Goal: Task Accomplishment & Management: Manage account settings

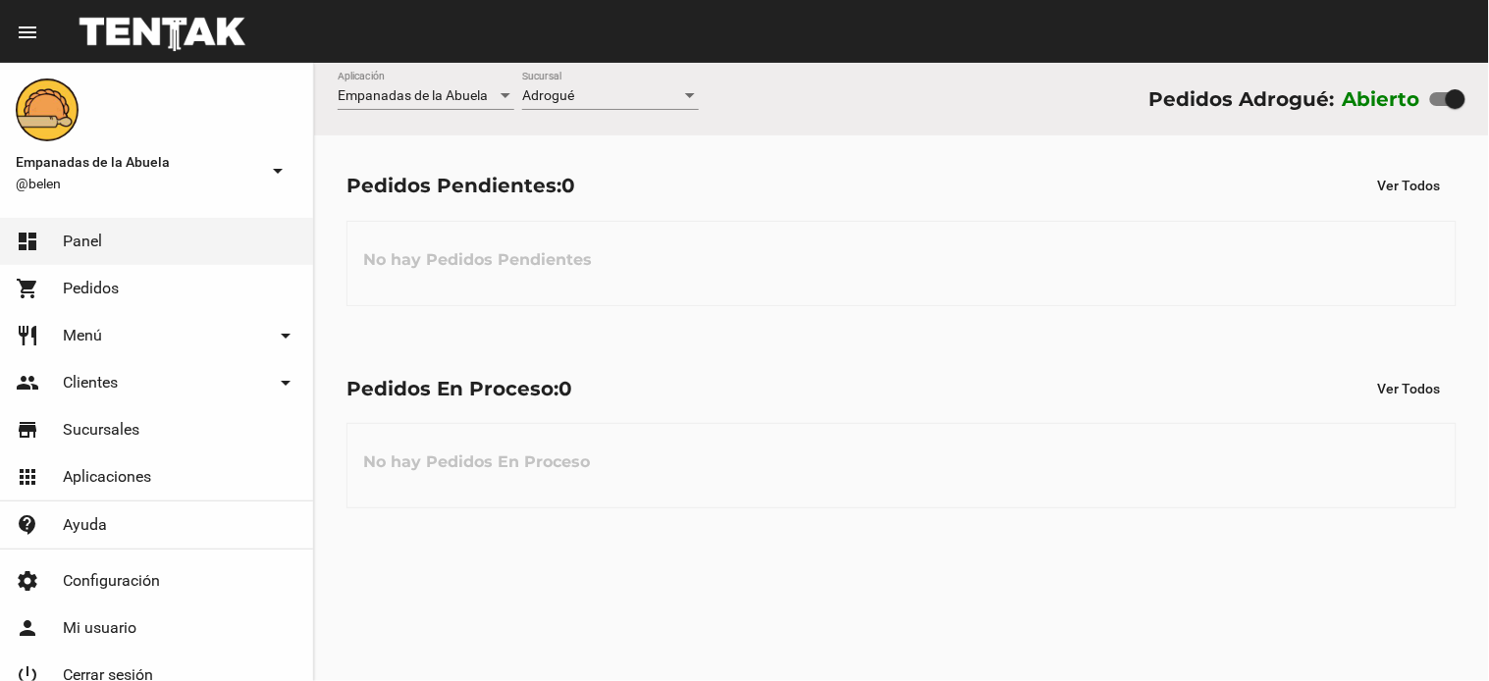
click at [629, 63] on div "Empanadas de la Abuela Aplicación Adrogué Sucursal Pedidos Adrogué: Abierto" at bounding box center [901, 99] width 1175 height 73
click at [628, 83] on div "Adrogué Sucursal" at bounding box center [610, 91] width 177 height 38
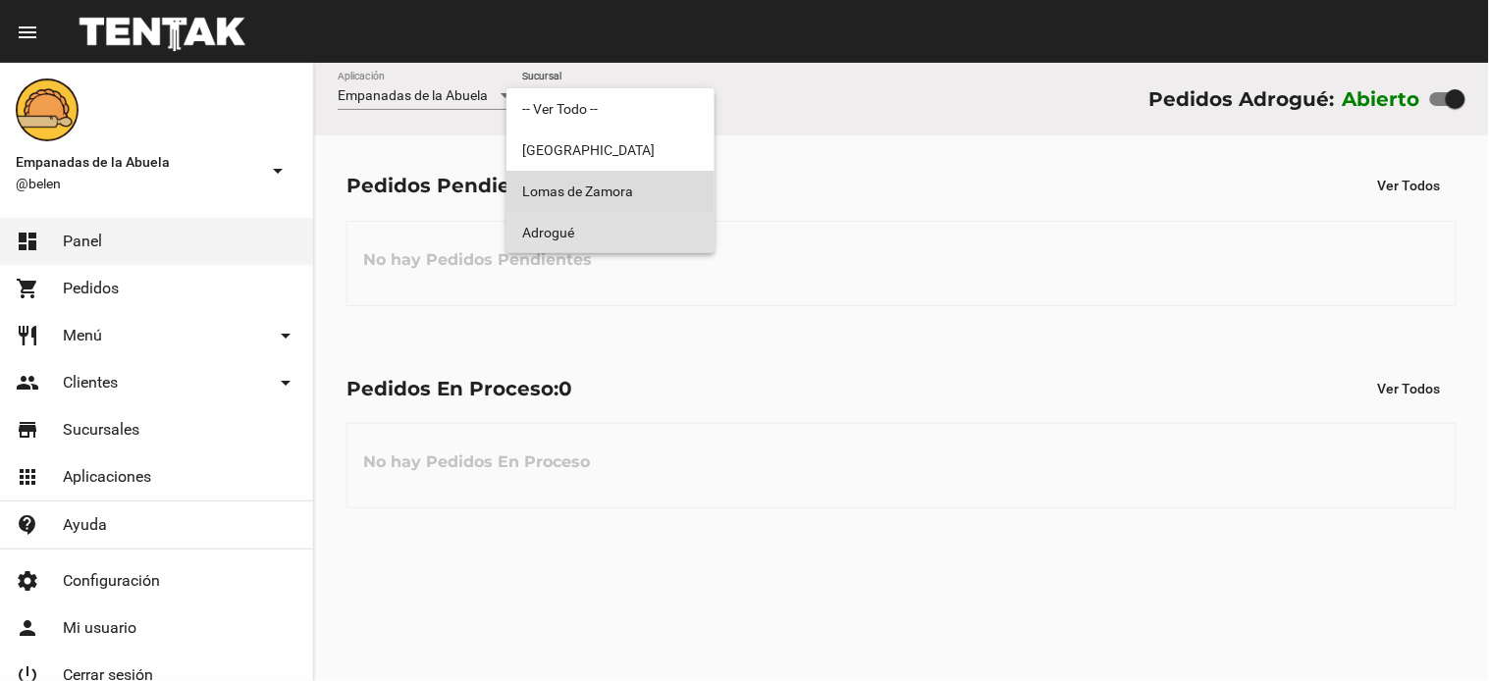
drag, startPoint x: 642, startPoint y: 171, endPoint x: 639, endPoint y: 159, distance: 12.1
click at [641, 172] on span "Lomas de Zamora" at bounding box center [610, 191] width 177 height 41
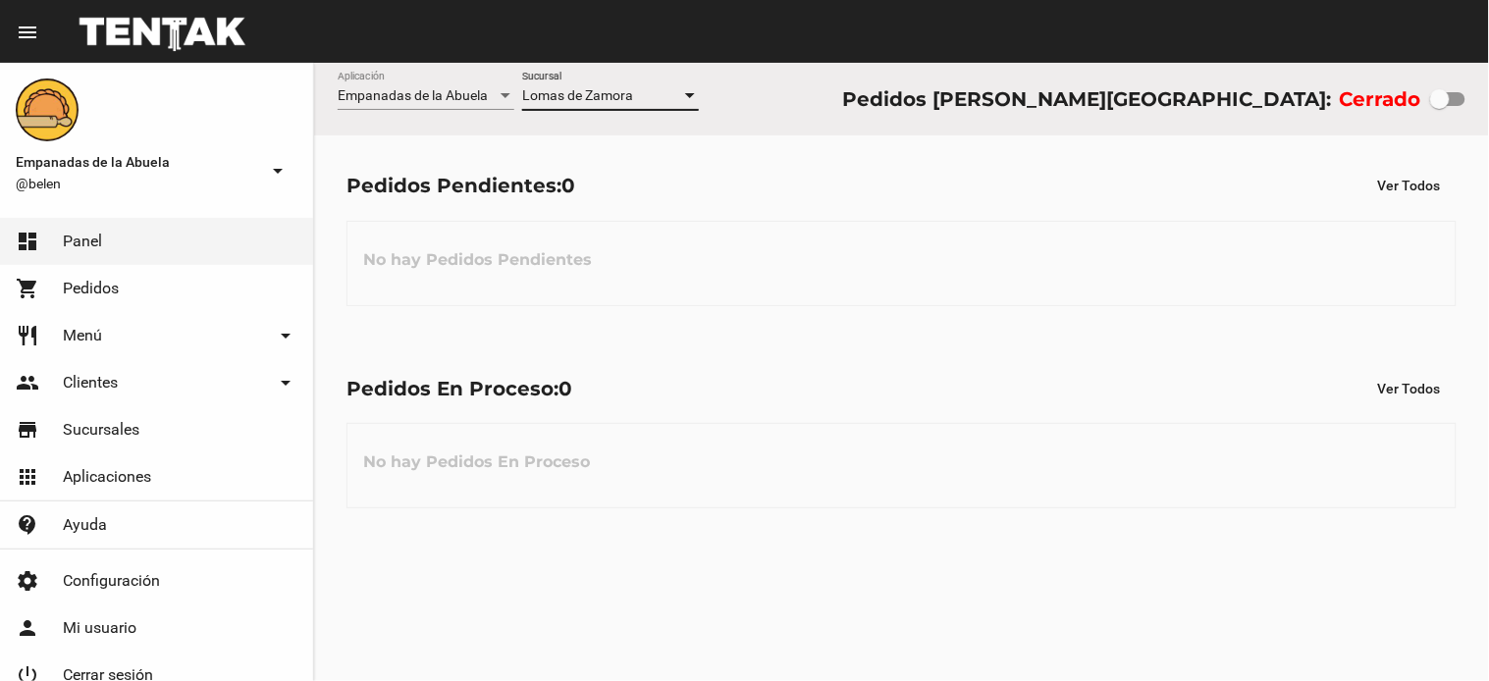
click at [629, 88] on span "Lomas de Zamora" at bounding box center [577, 95] width 111 height 16
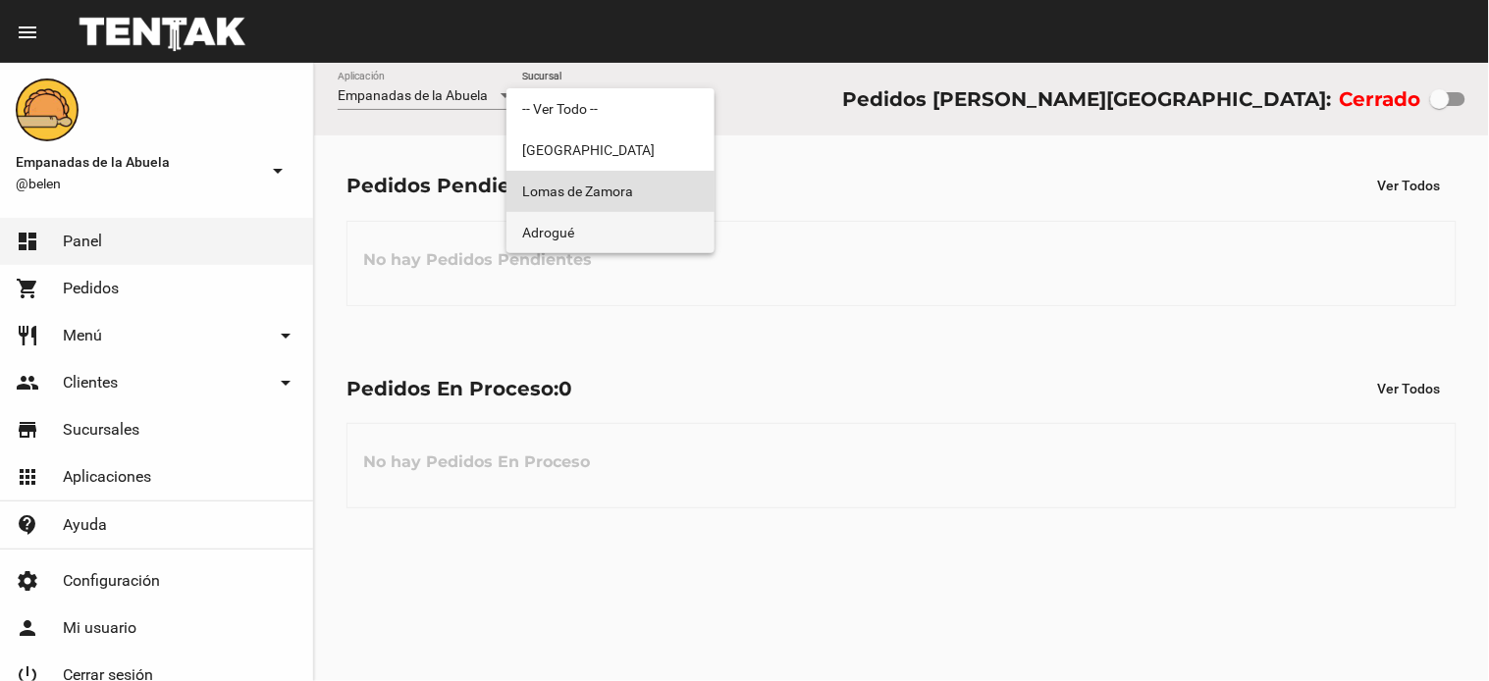
click at [635, 214] on span "Adrogué" at bounding box center [610, 232] width 177 height 41
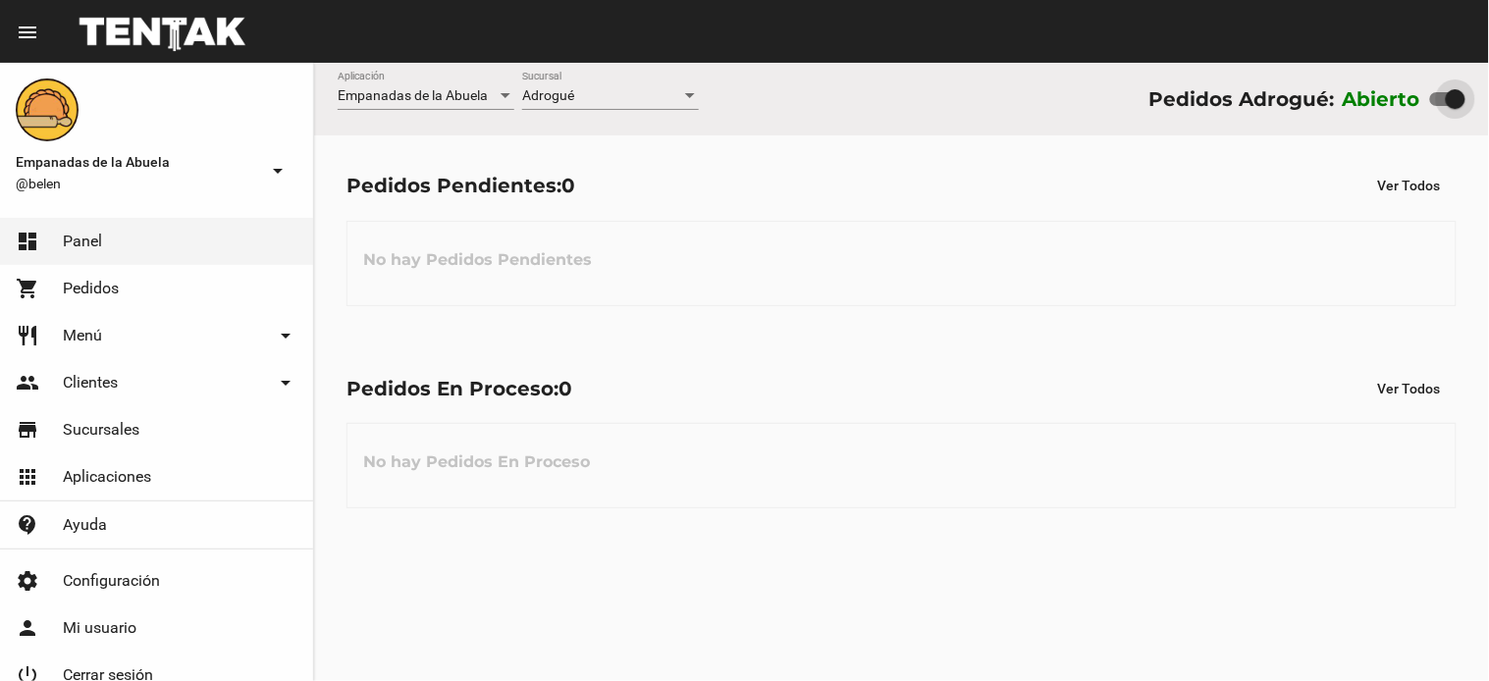
drag, startPoint x: 1453, startPoint y: 88, endPoint x: 1411, endPoint y: 101, distance: 44.1
click at [1411, 101] on div "Abierto" at bounding box center [1404, 98] width 123 height 31
drag, startPoint x: 1458, startPoint y: 90, endPoint x: 1370, endPoint y: 104, distance: 88.4
click at [1410, 101] on div "Abierto" at bounding box center [1404, 98] width 123 height 31
checkbox input "false"
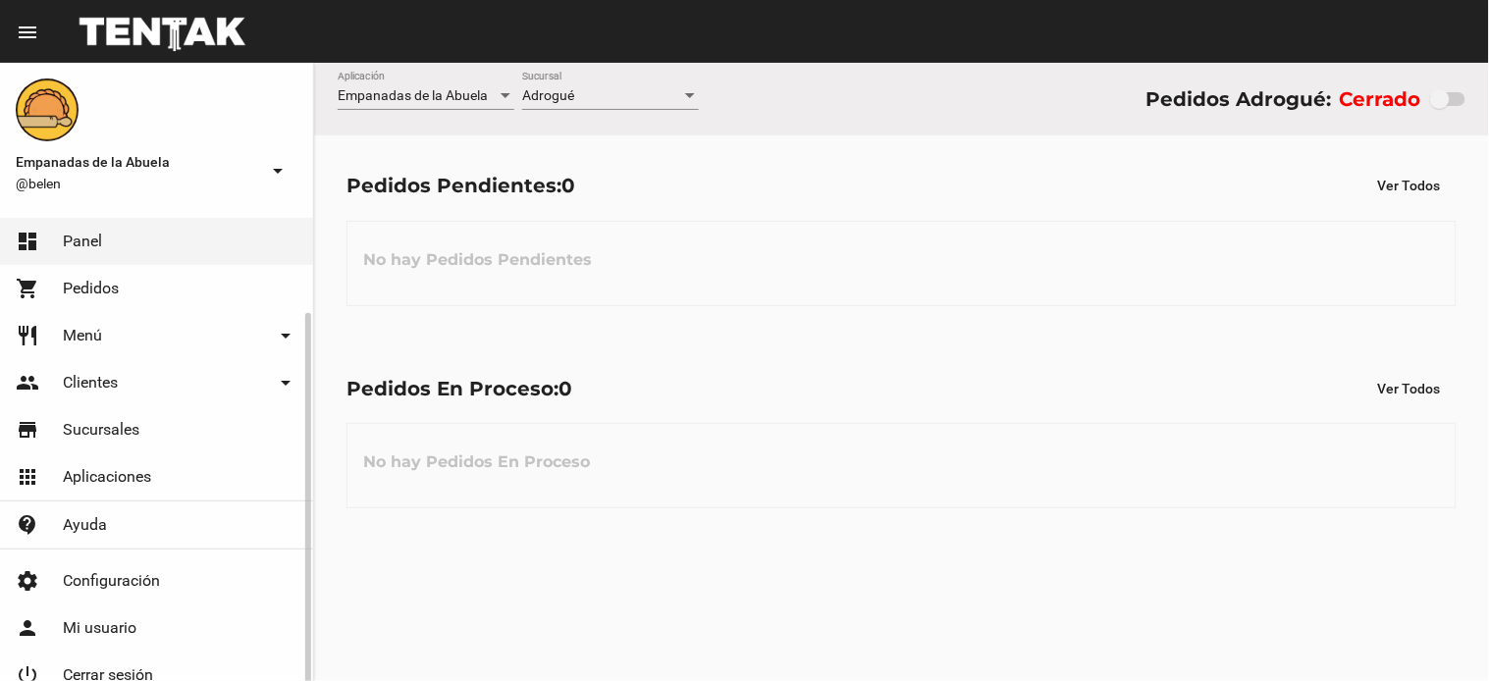
scroll to position [54, 0]
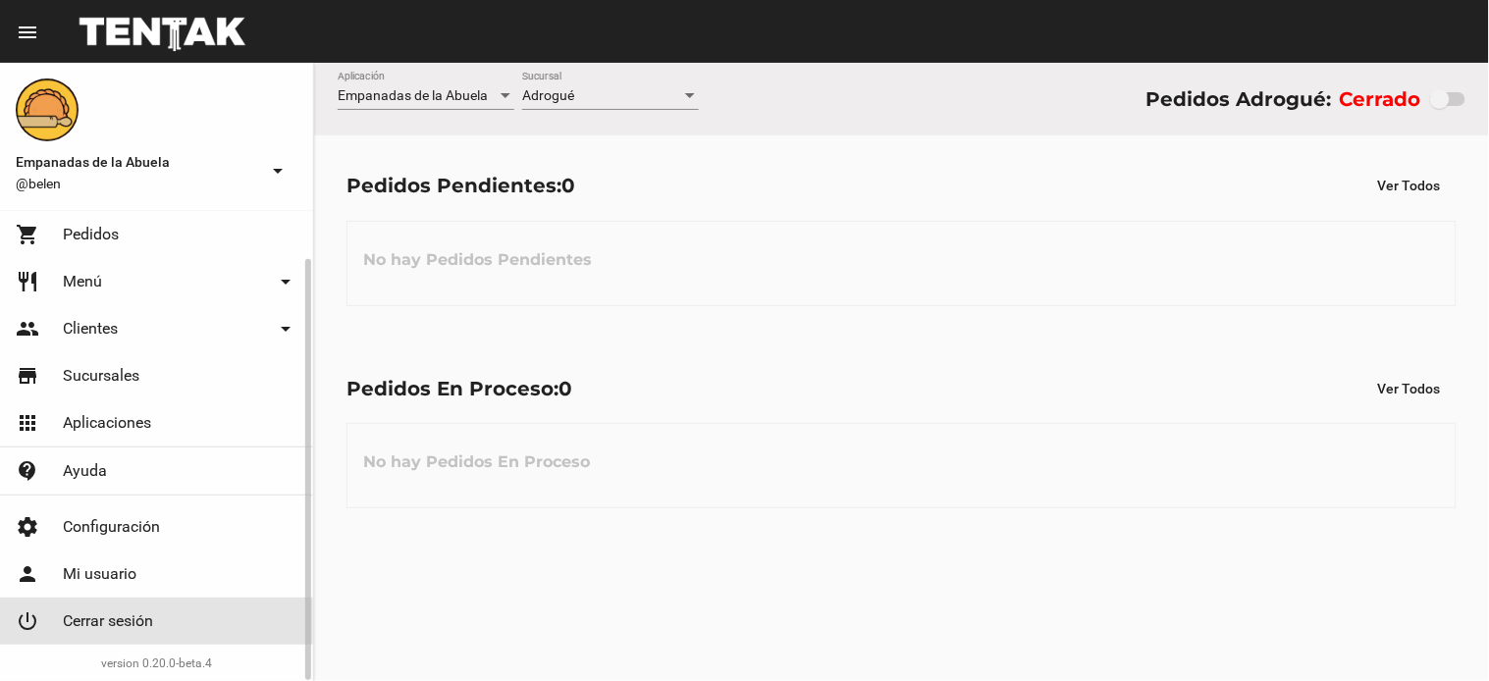
drag, startPoint x: 187, startPoint y: 618, endPoint x: 1448, endPoint y: 17, distance: 1396.6
click at [197, 611] on link "power_settings_new Cerrar sesión" at bounding box center [156, 621] width 313 height 47
